Goal: Task Accomplishment & Management: Manage account settings

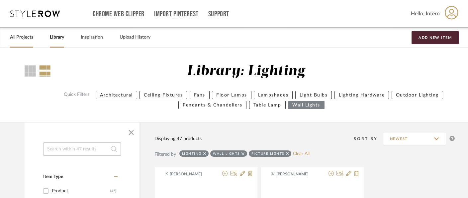
click at [23, 37] on link "All Projects" at bounding box center [21, 37] width 23 height 9
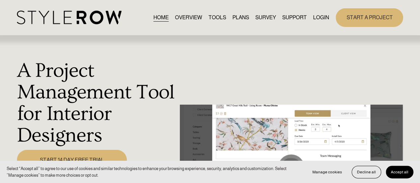
click at [397, 173] on span "Accept all" at bounding box center [400, 172] width 18 height 5
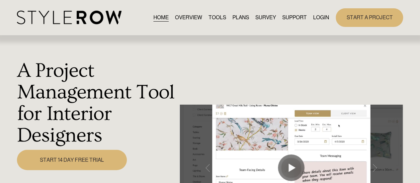
click at [324, 16] on link "LOGIN" at bounding box center [321, 17] width 16 height 9
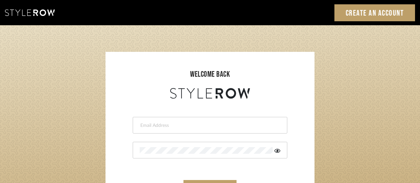
click at [168, 128] on input "email" at bounding box center [209, 125] width 139 height 7
type input "[EMAIL_ADDRESS][DOMAIN_NAME]"
click at [205, 154] on div at bounding box center [210, 150] width 155 height 17
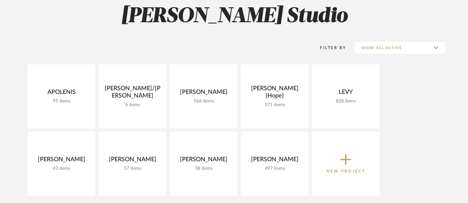
scroll to position [111, 0]
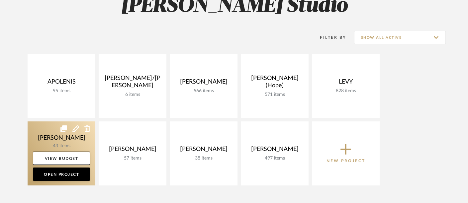
click at [66, 141] on link at bounding box center [62, 154] width 68 height 64
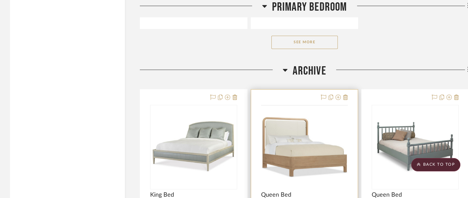
scroll to position [1033, 0]
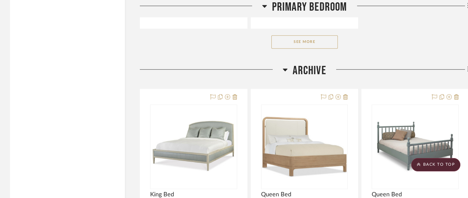
click at [299, 36] on button "See More" at bounding box center [304, 41] width 66 height 13
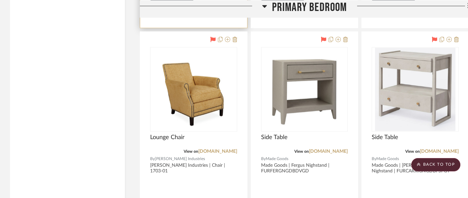
scroll to position [2214, 0]
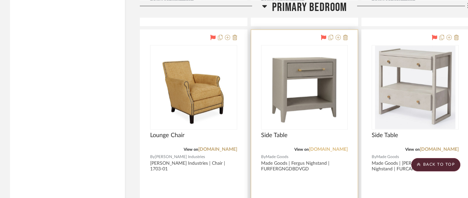
click at [318, 147] on link "madegoods.com" at bounding box center [328, 149] width 39 height 5
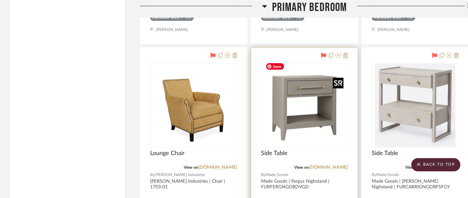
scroll to position [2177, 0]
